Goal: Information Seeking & Learning: Learn about a topic

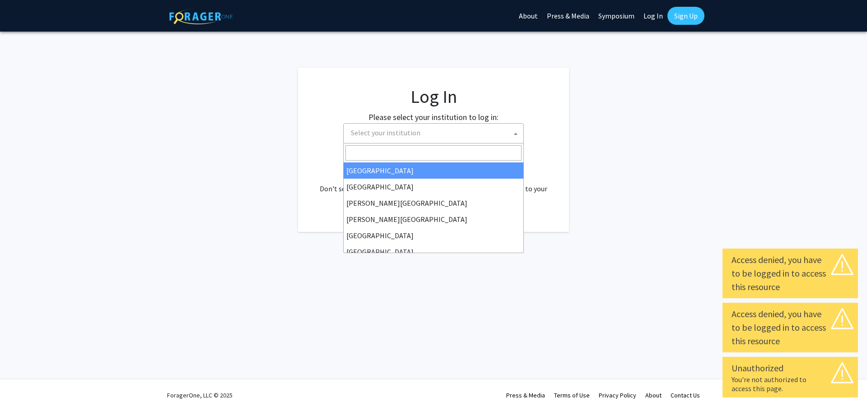
click at [451, 138] on span "Select your institution" at bounding box center [435, 133] width 176 height 19
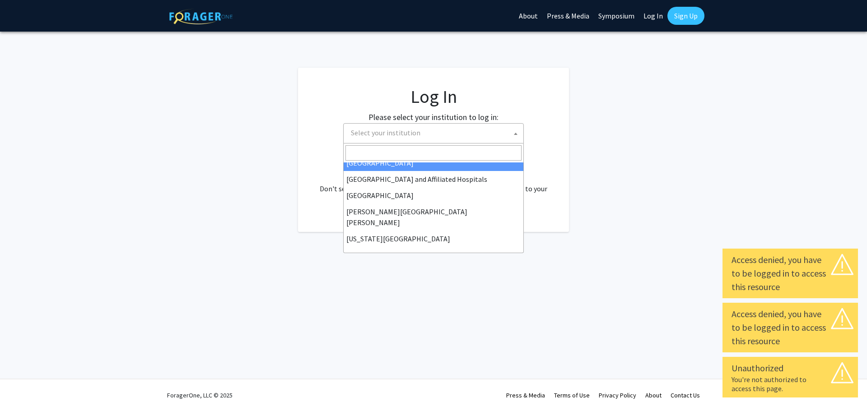
scroll to position [181, 0]
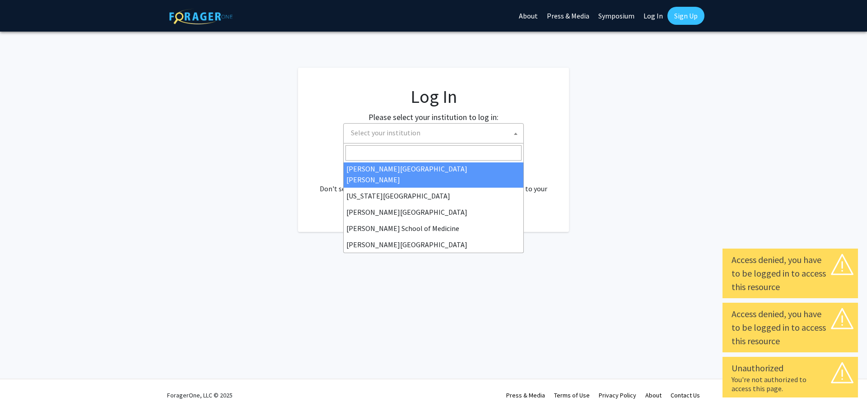
select select "1"
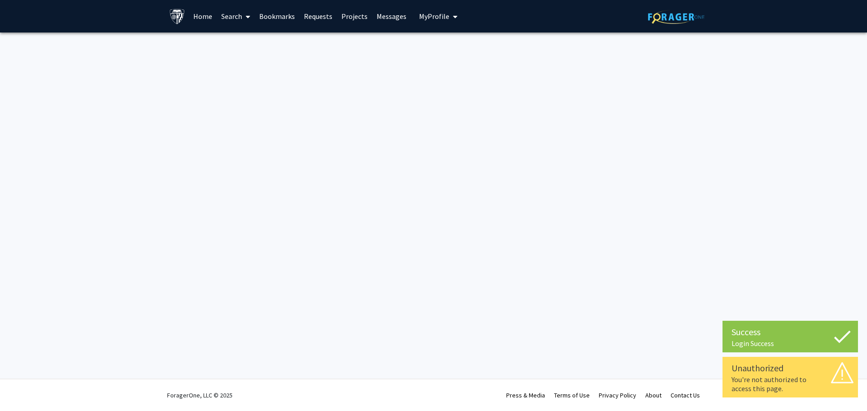
click at [191, 12] on link "Home" at bounding box center [203, 16] width 28 height 32
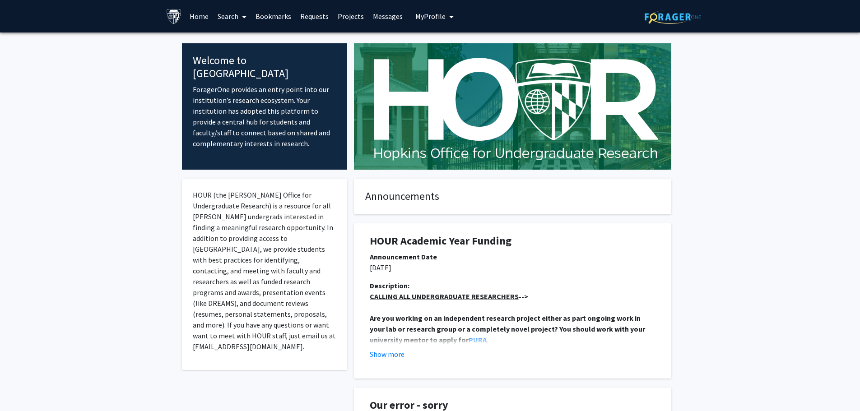
click at [354, 16] on link "Projects" at bounding box center [350, 16] width 35 height 32
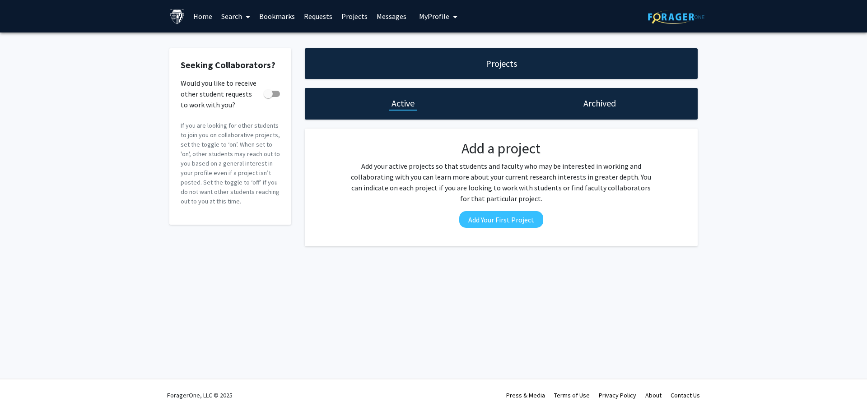
click at [245, 18] on span at bounding box center [246, 17] width 8 height 32
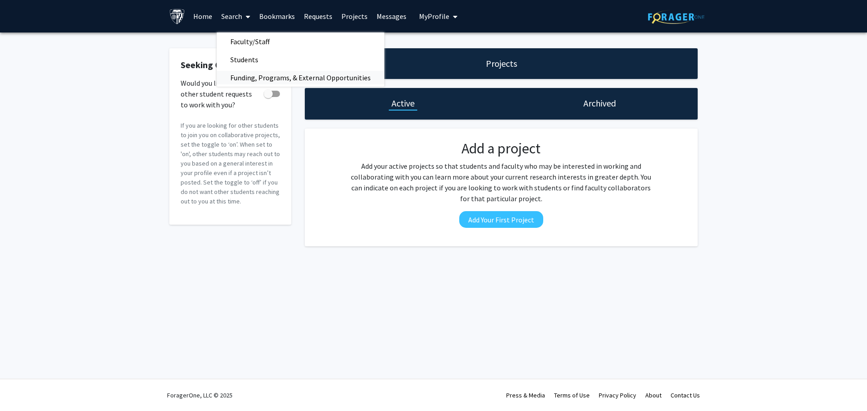
click at [279, 74] on span "Funding, Programs, & External Opportunities" at bounding box center [301, 78] width 168 height 18
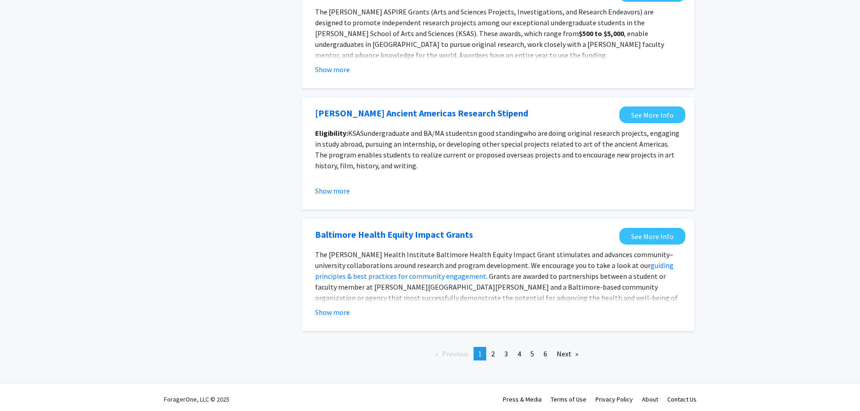
scroll to position [944, 0]
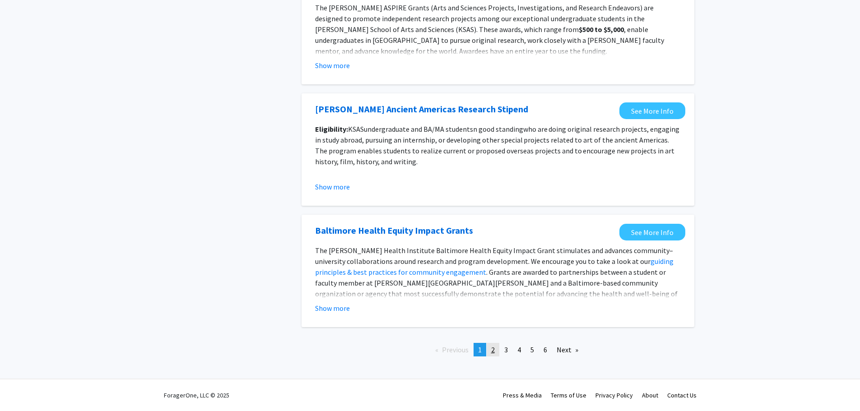
click at [493, 347] on span "2" at bounding box center [493, 349] width 4 height 9
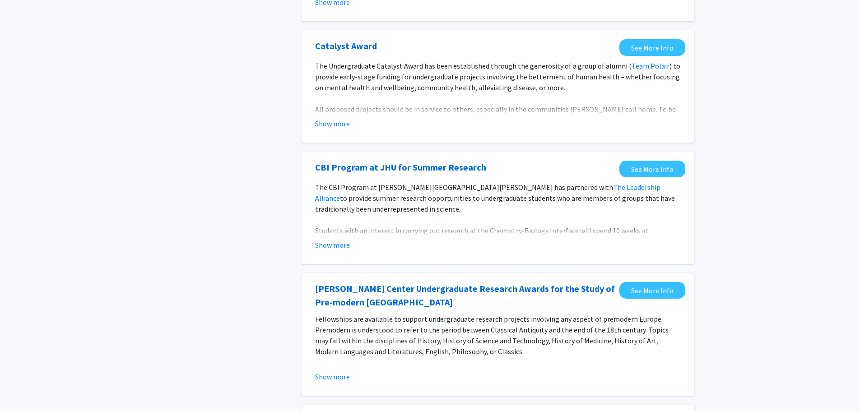
scroll to position [452, 0]
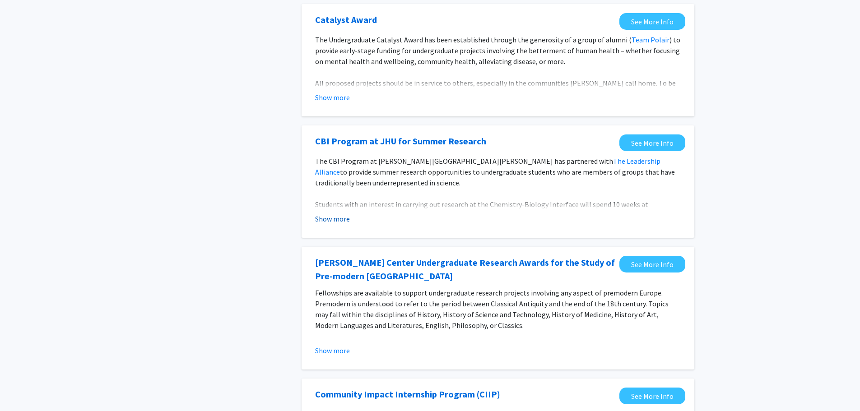
click at [345, 220] on button "Show more" at bounding box center [332, 219] width 35 height 11
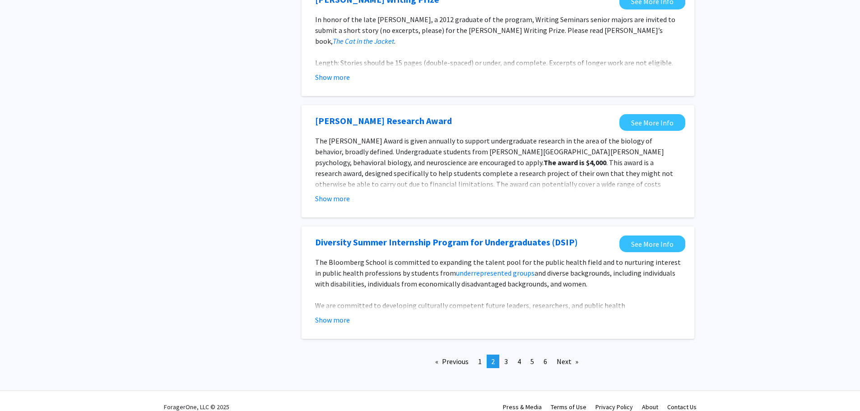
scroll to position [1045, 0]
click at [509, 354] on link "page 3" at bounding box center [506, 361] width 13 height 14
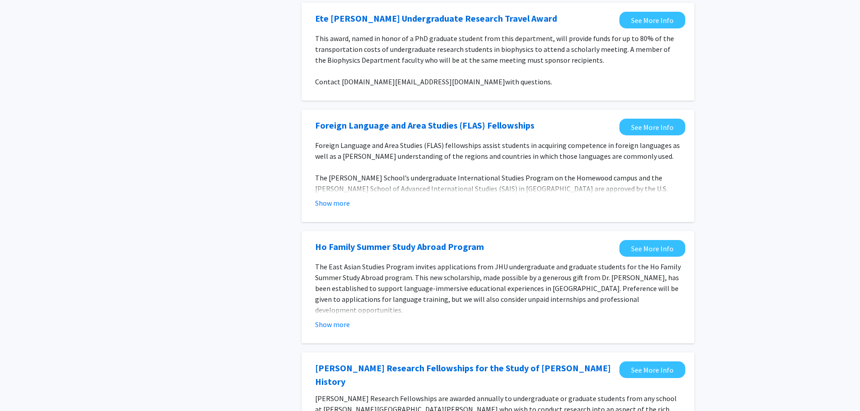
scroll to position [226, 0]
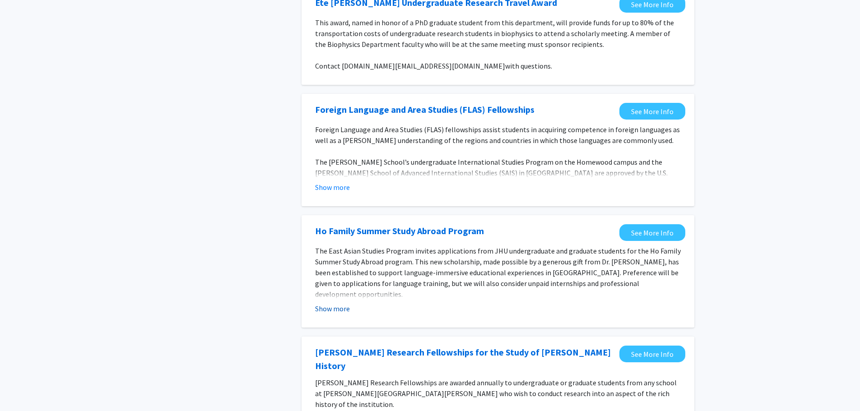
click at [344, 307] on button "Show more" at bounding box center [332, 308] width 35 height 11
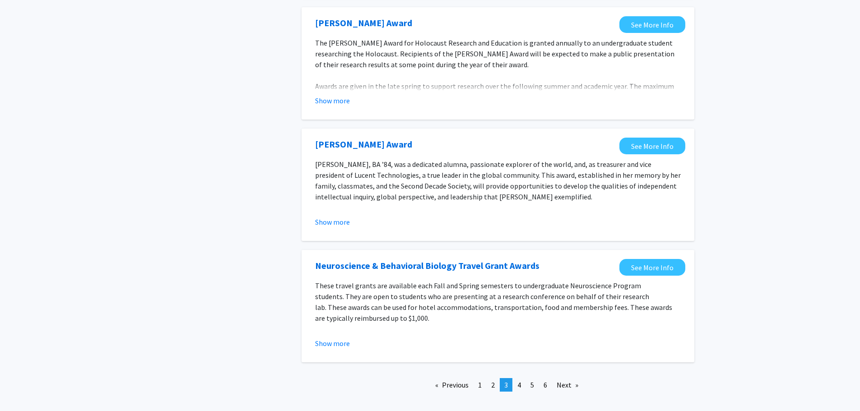
scroll to position [1052, 0]
